Goal: Task Accomplishment & Management: Manage account settings

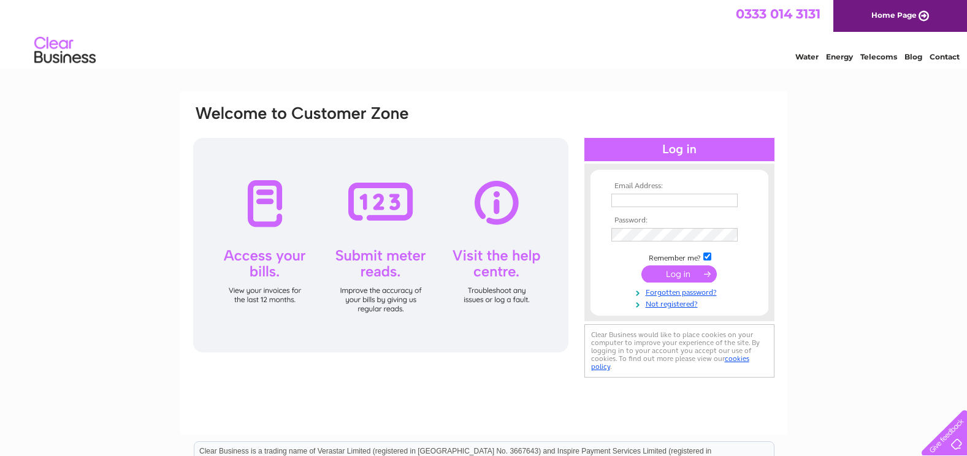
type input "anne@inverurieprecast.co.uk"
click at [681, 273] on input "submit" at bounding box center [678, 273] width 75 height 17
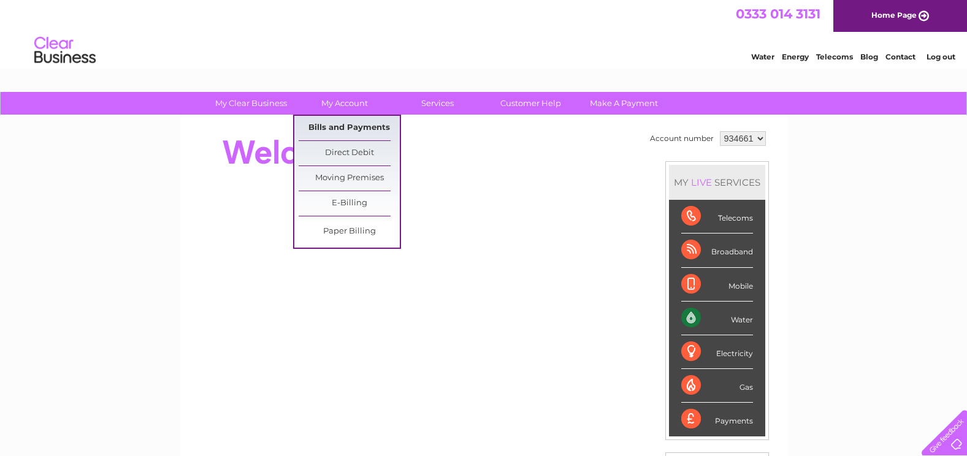
click at [333, 126] on link "Bills and Payments" at bounding box center [349, 128] width 101 height 25
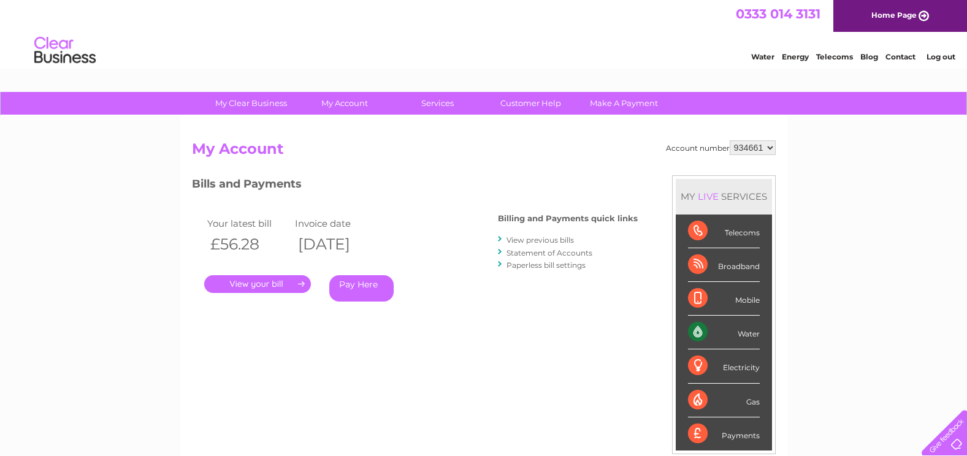
click at [261, 283] on link "." at bounding box center [257, 284] width 107 height 18
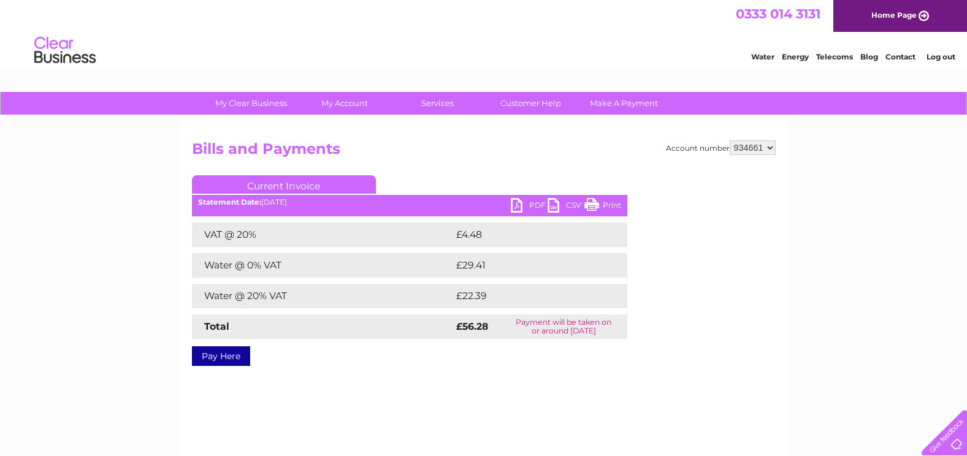
click at [521, 205] on link "PDF" at bounding box center [529, 207] width 37 height 18
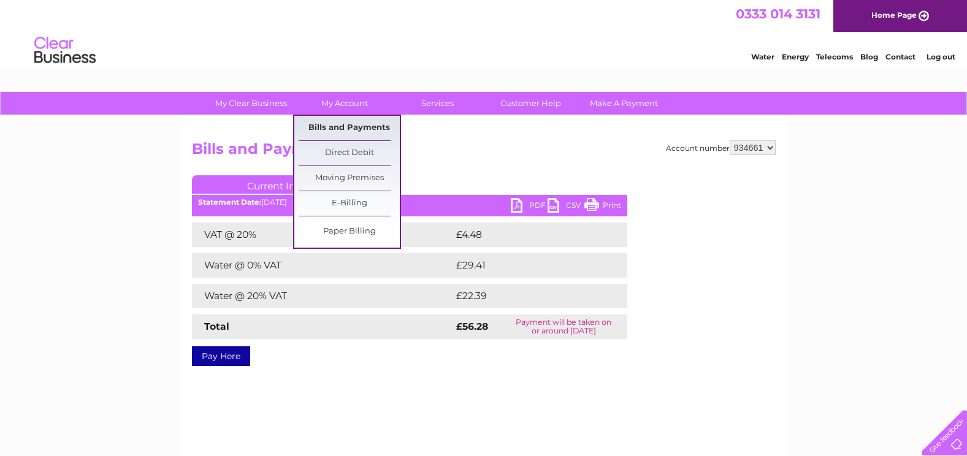
click at [349, 123] on link "Bills and Payments" at bounding box center [349, 128] width 101 height 25
click at [347, 131] on link "Bills and Payments" at bounding box center [349, 128] width 101 height 25
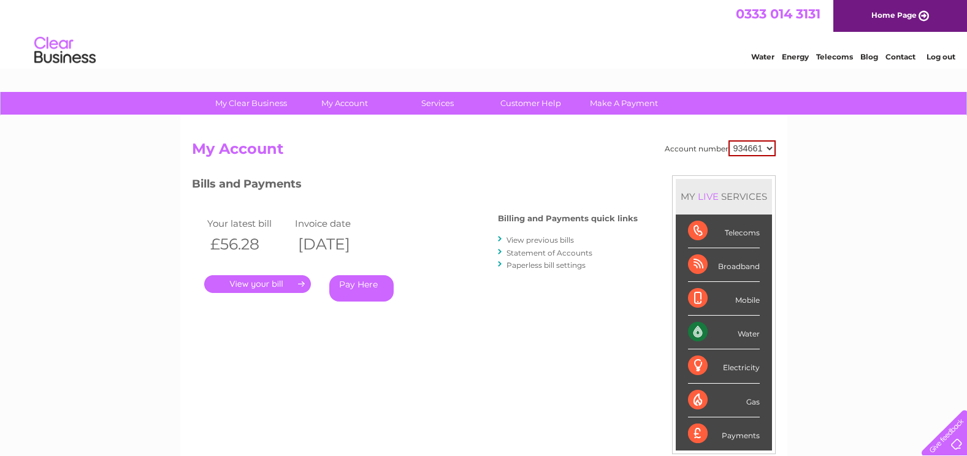
click at [536, 240] on link "View previous bills" at bounding box center [539, 239] width 67 height 9
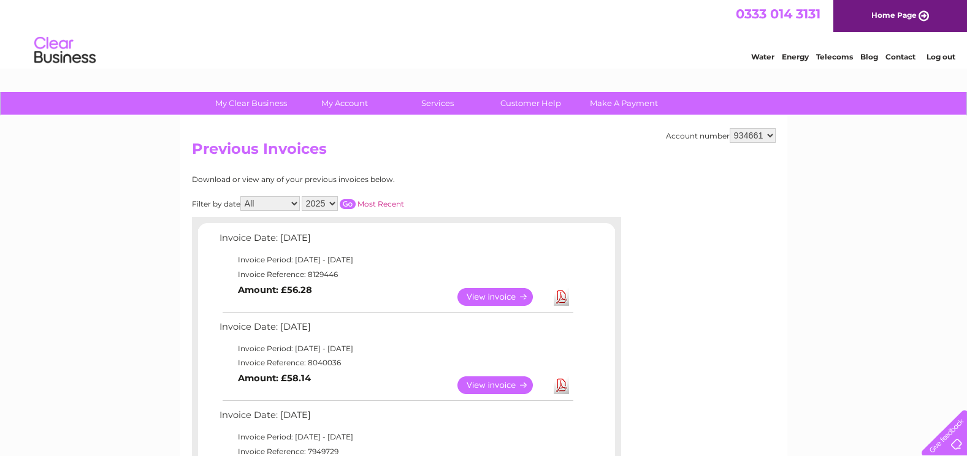
click at [947, 59] on link "Log out" at bounding box center [940, 56] width 29 height 9
